Goal: Complete application form

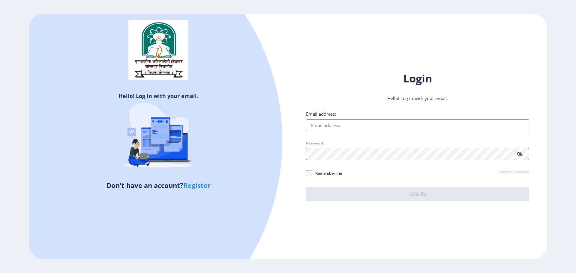
type input "[EMAIL_ADDRESS][DOMAIN_NAME]"
click at [334, 175] on span "Remember me" at bounding box center [327, 173] width 30 height 7
click at [306, 174] on input "Remember me" at bounding box center [306, 173] width 0 height 0
checkbox input "true"
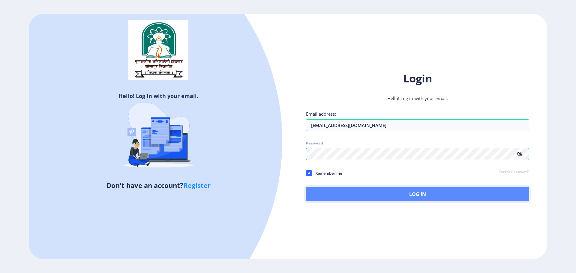
click at [398, 190] on button "Log In" at bounding box center [417, 194] width 223 height 14
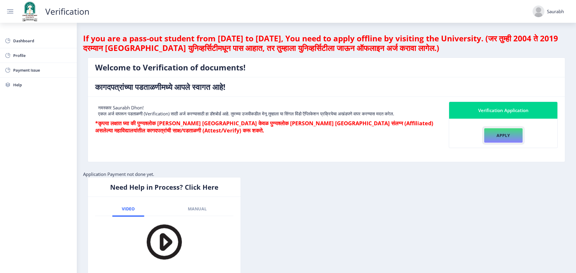
click at [494, 139] on button "Apply" at bounding box center [503, 135] width 39 height 15
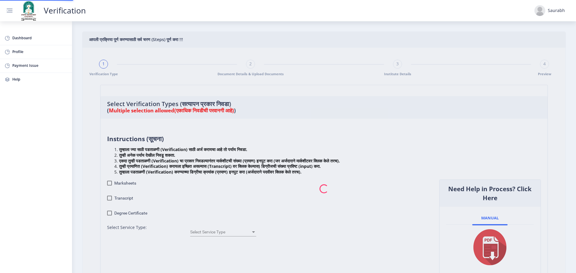
checkbox input "true"
type input "1"
checkbox input "true"
type input "1"
checkbox input "true"
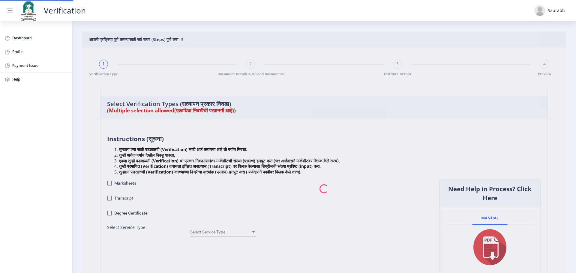
type input "1"
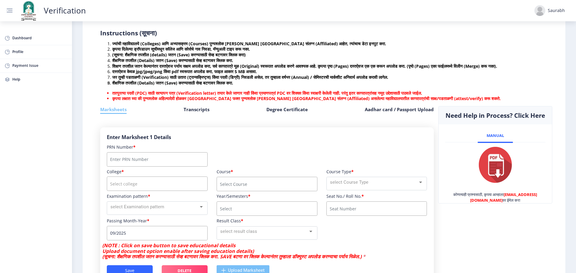
scroll to position [120, 0]
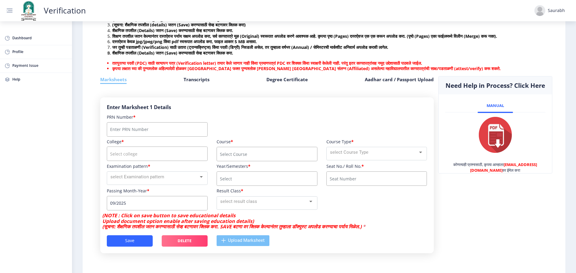
click at [135, 135] on input "Number" at bounding box center [157, 129] width 101 height 14
click at [136, 137] on input "Number" at bounding box center [157, 129] width 101 height 14
type input "2014032500247711"
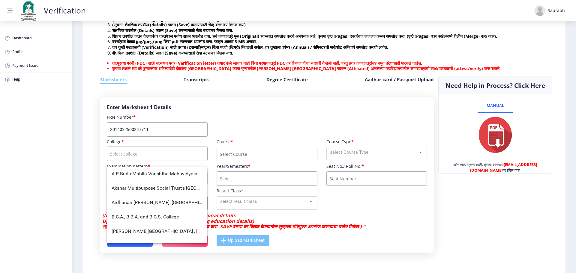
click at [158, 152] on input "course" at bounding box center [157, 154] width 101 height 14
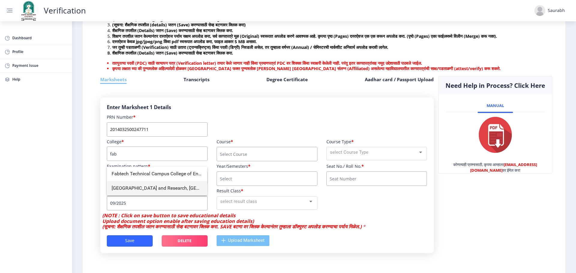
click at [162, 183] on span "[GEOGRAPHIC_DATA] and Research, [GEOGRAPHIC_DATA]" at bounding box center [157, 188] width 91 height 14
type input "[GEOGRAPHIC_DATA] and Research, [GEOGRAPHIC_DATA]"
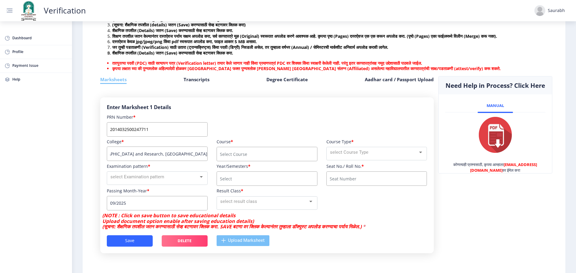
scroll to position [0, 0]
click at [262, 161] on input "course" at bounding box center [266, 154] width 101 height 14
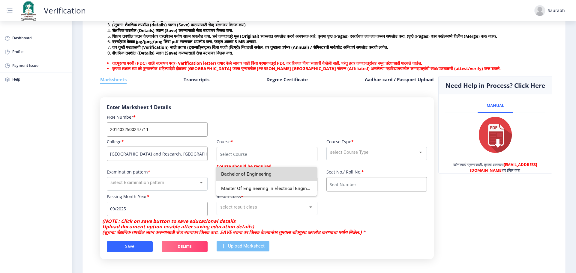
click at [262, 176] on span "Bachelor of Engineering" at bounding box center [266, 174] width 91 height 14
type input "Bachelor of Engineering"
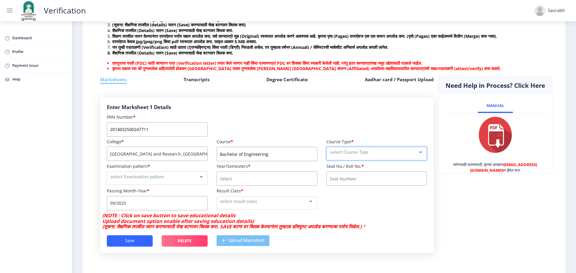
click at [339, 156] on div "select Course Type" at bounding box center [374, 152] width 88 height 7
click at [357, 160] on span "Regular" at bounding box center [375, 157] width 93 height 13
click at [168, 180] on div "select Examination pattern" at bounding box center [154, 177] width 88 height 7
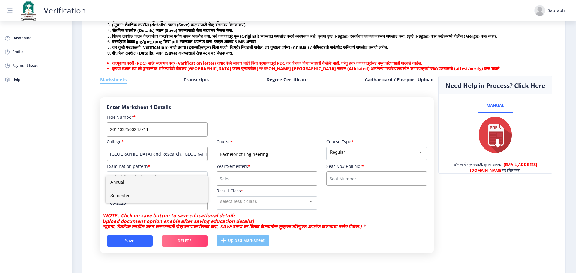
click at [147, 192] on span "Semester" at bounding box center [156, 195] width 93 height 13
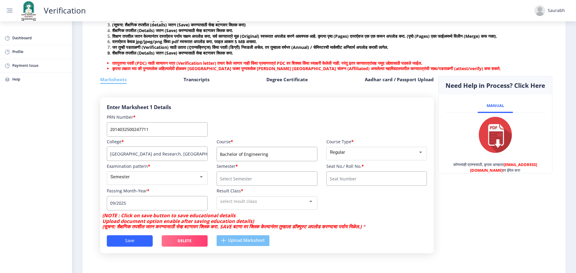
click at [244, 182] on input "course" at bounding box center [266, 178] width 101 height 14
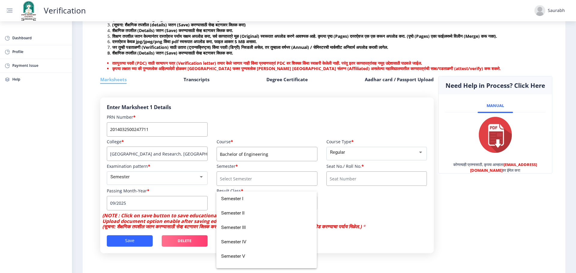
click at [343, 180] on input at bounding box center [376, 178] width 101 height 14
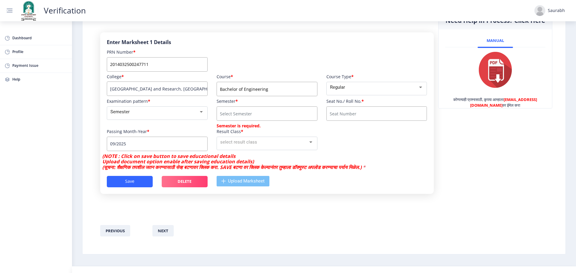
scroll to position [171, 0]
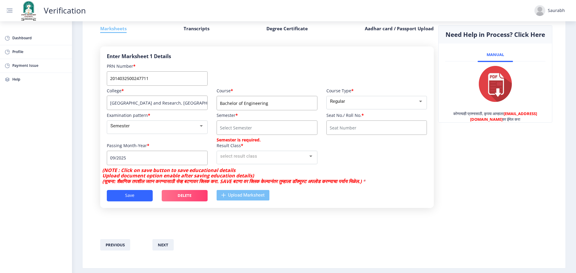
click at [191, 163] on nb-layout "Verification Saurabh Dashboard Profile Payment Issue Help आपली प्रक्रिया पूर्ण …" at bounding box center [288, 136] width 576 height 273
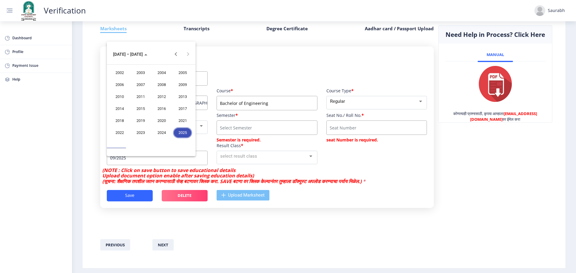
click at [191, 163] on div at bounding box center [288, 136] width 576 height 273
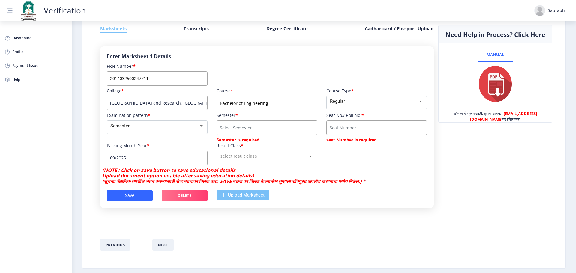
click at [191, 163] on input "09/2025" at bounding box center [157, 158] width 101 height 14
click at [144, 163] on input "09/2025" at bounding box center [157, 158] width 101 height 14
click at [134, 163] on input "09/2025" at bounding box center [157, 158] width 101 height 14
click at [185, 134] on mat-select "Semester" at bounding box center [157, 127] width 101 height 13
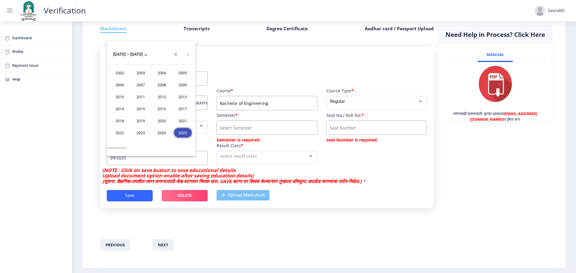
click at [182, 163] on nb-layout "Verification Saurabh Dashboard Profile Payment Issue Help आपली प्रक्रिया पूर्ण …" at bounding box center [288, 136] width 576 height 273
click at [123, 121] on div "2018" at bounding box center [119, 120] width 19 height 11
click at [127, 97] on div "MAY" at bounding box center [119, 96] width 19 height 11
type input "05/2018"
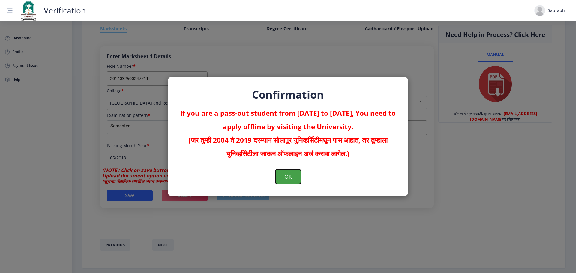
click at [284, 173] on button "OK" at bounding box center [287, 176] width 25 height 15
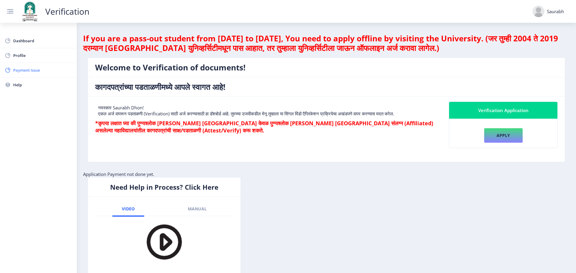
click at [34, 67] on span "Payment Issue" at bounding box center [42, 70] width 59 height 7
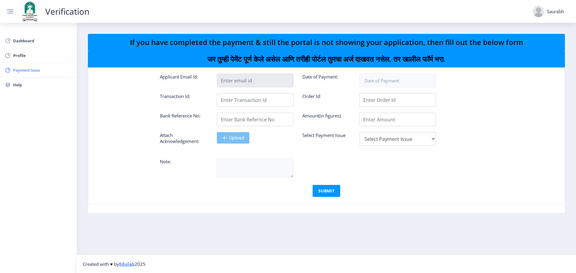
type input "[EMAIL_ADDRESS][DOMAIN_NAME]"
click at [32, 55] on span "Profile" at bounding box center [42, 55] width 59 height 7
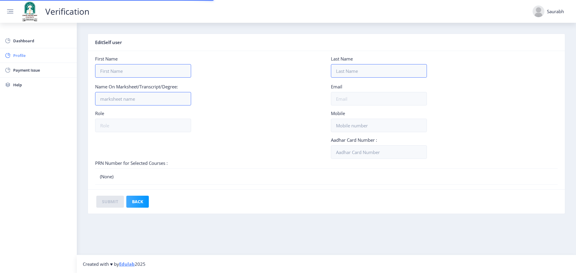
type input "Saurabh"
type input "Dhon"
type input "[PERSON_NAME]"
type input "[EMAIL_ADDRESS][DOMAIN_NAME]"
type input "student"
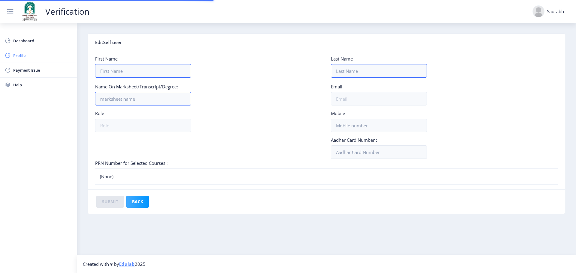
type input "3612286180"
type input "375318840212"
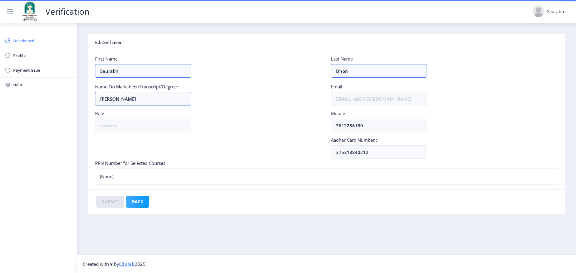
click at [31, 44] on span "Dashboard" at bounding box center [42, 40] width 59 height 7
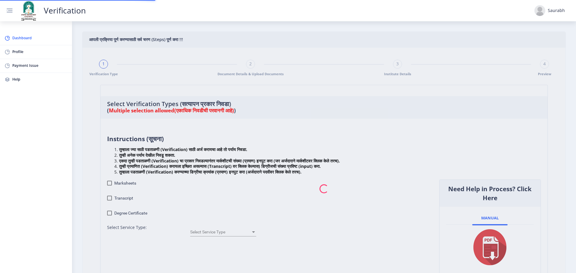
checkbox input "true"
type input "1"
checkbox input "true"
type input "1"
checkbox input "true"
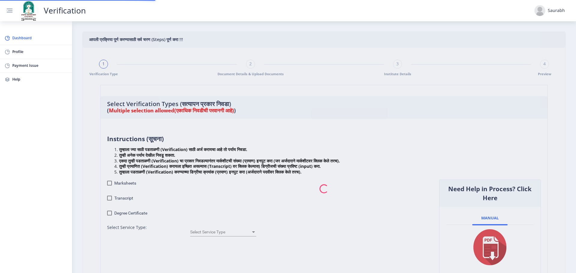
type input "1"
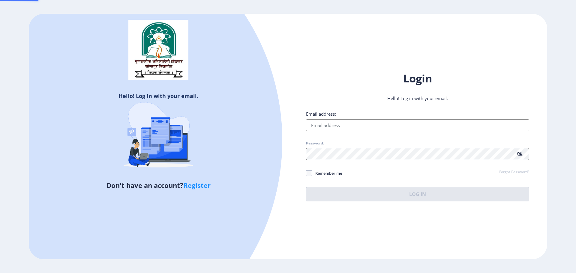
type input "[EMAIL_ADDRESS][DOMAIN_NAME]"
